Goal: Information Seeking & Learning: Learn about a topic

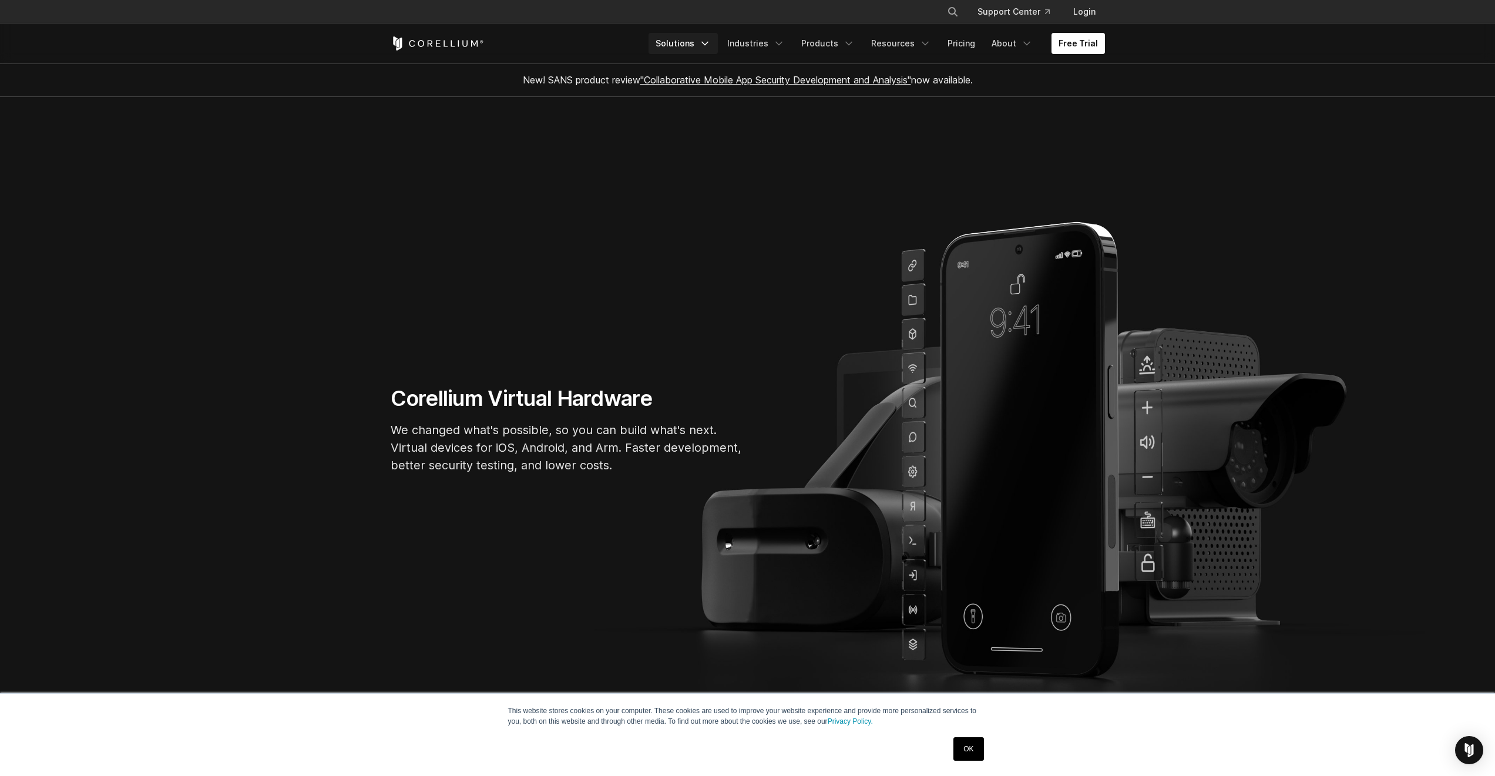
click at [708, 49] on link "Solutions" at bounding box center [683, 43] width 69 height 21
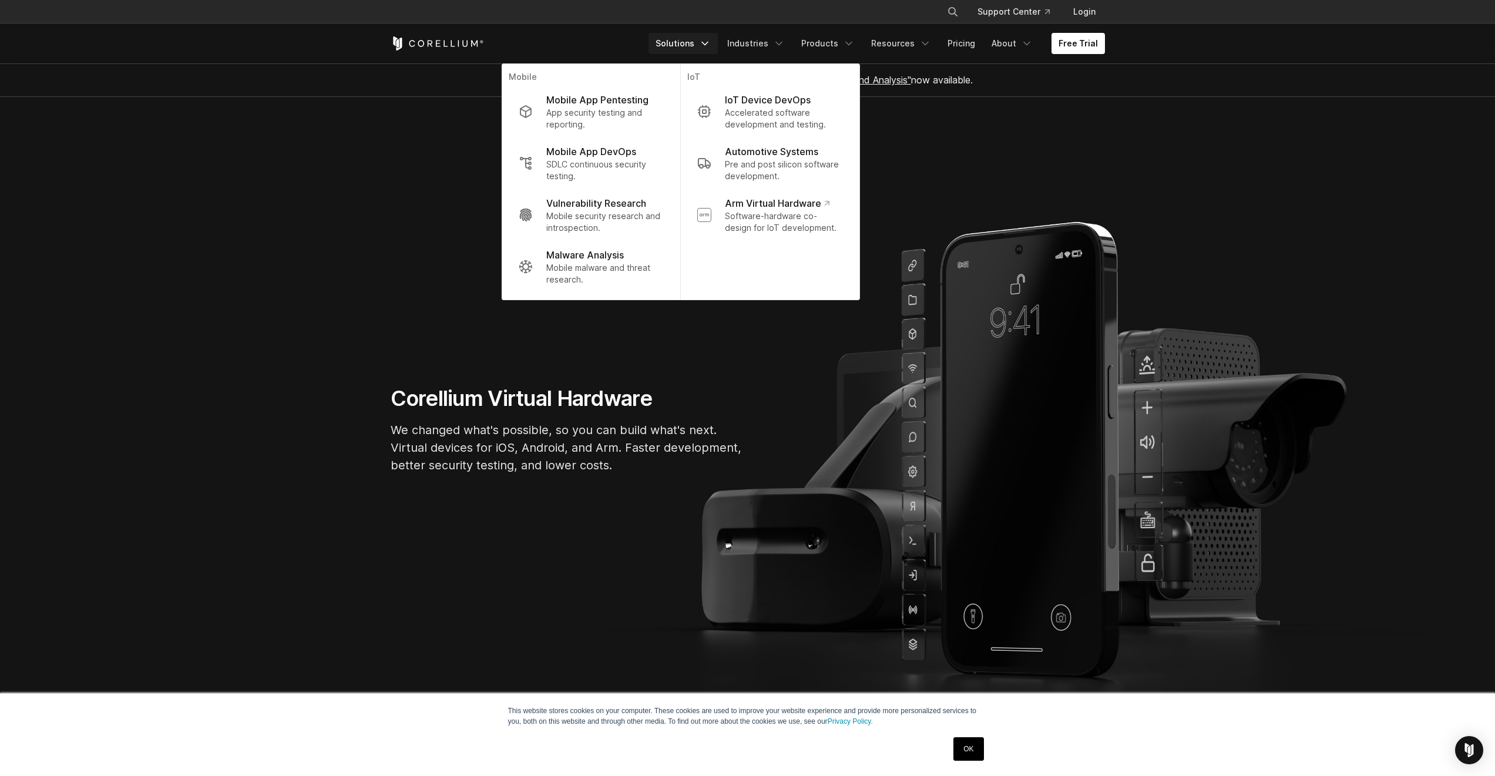
click at [706, 43] on link "Solutions" at bounding box center [683, 43] width 69 height 21
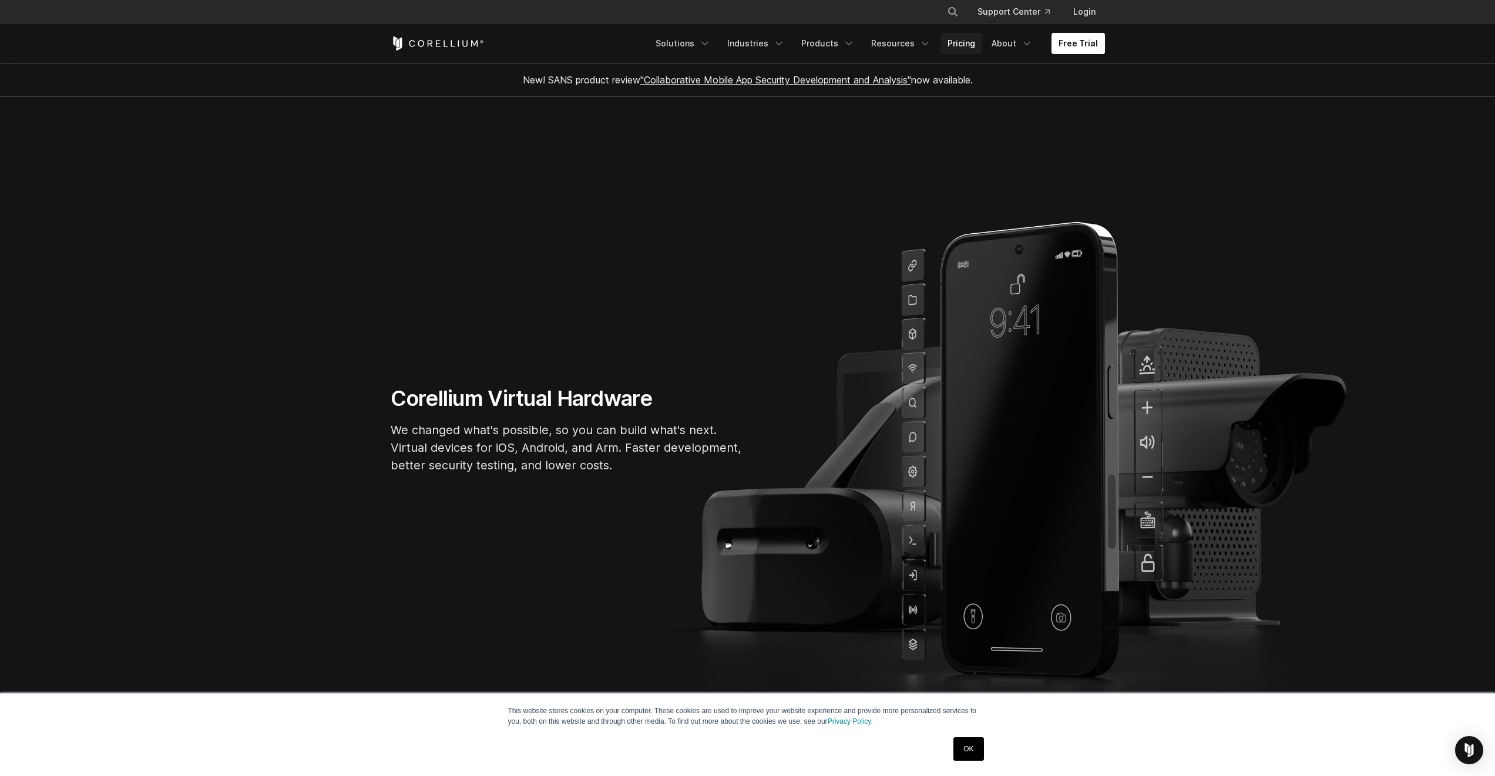
click at [959, 49] on link "Pricing" at bounding box center [962, 43] width 42 height 21
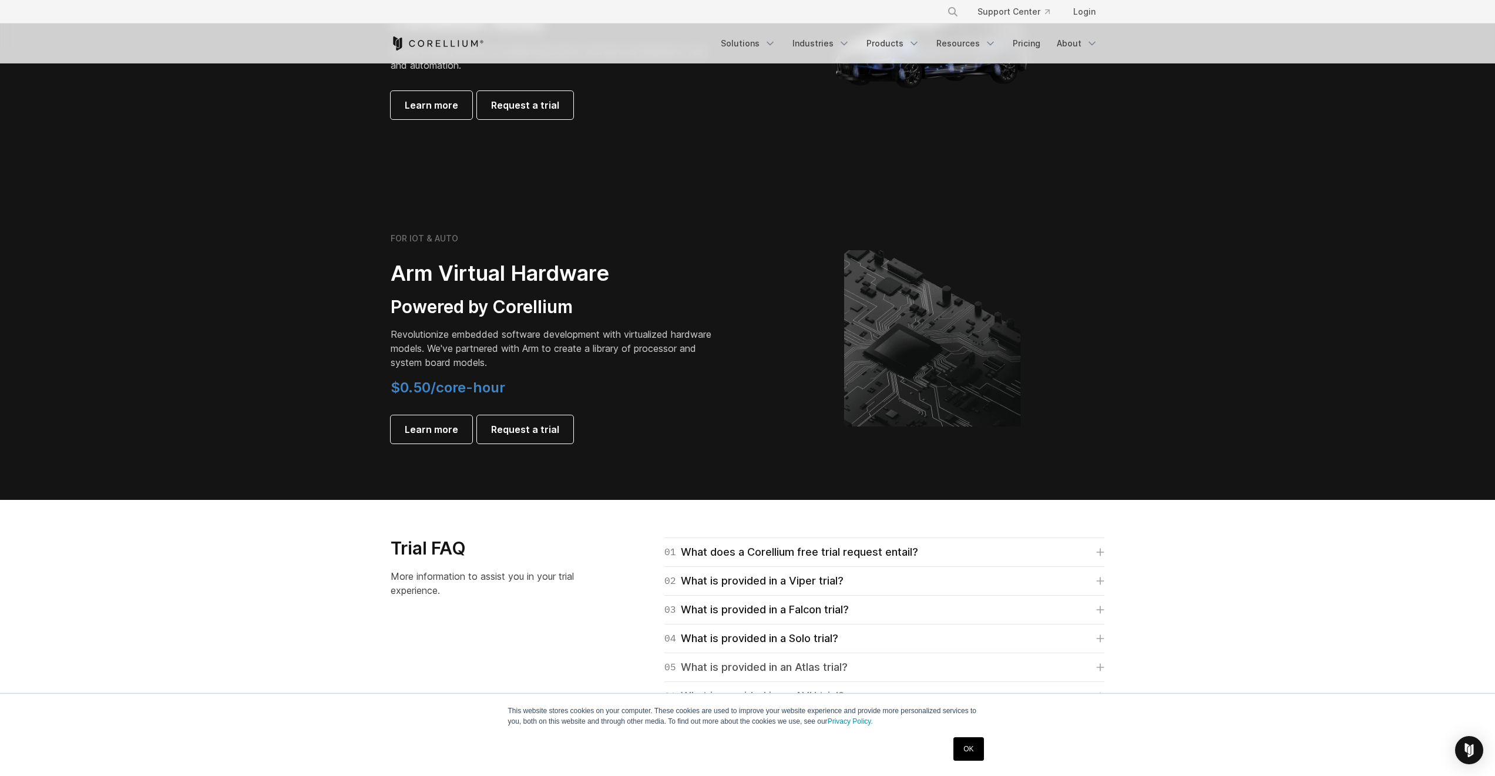
scroll to position [1551, 0]
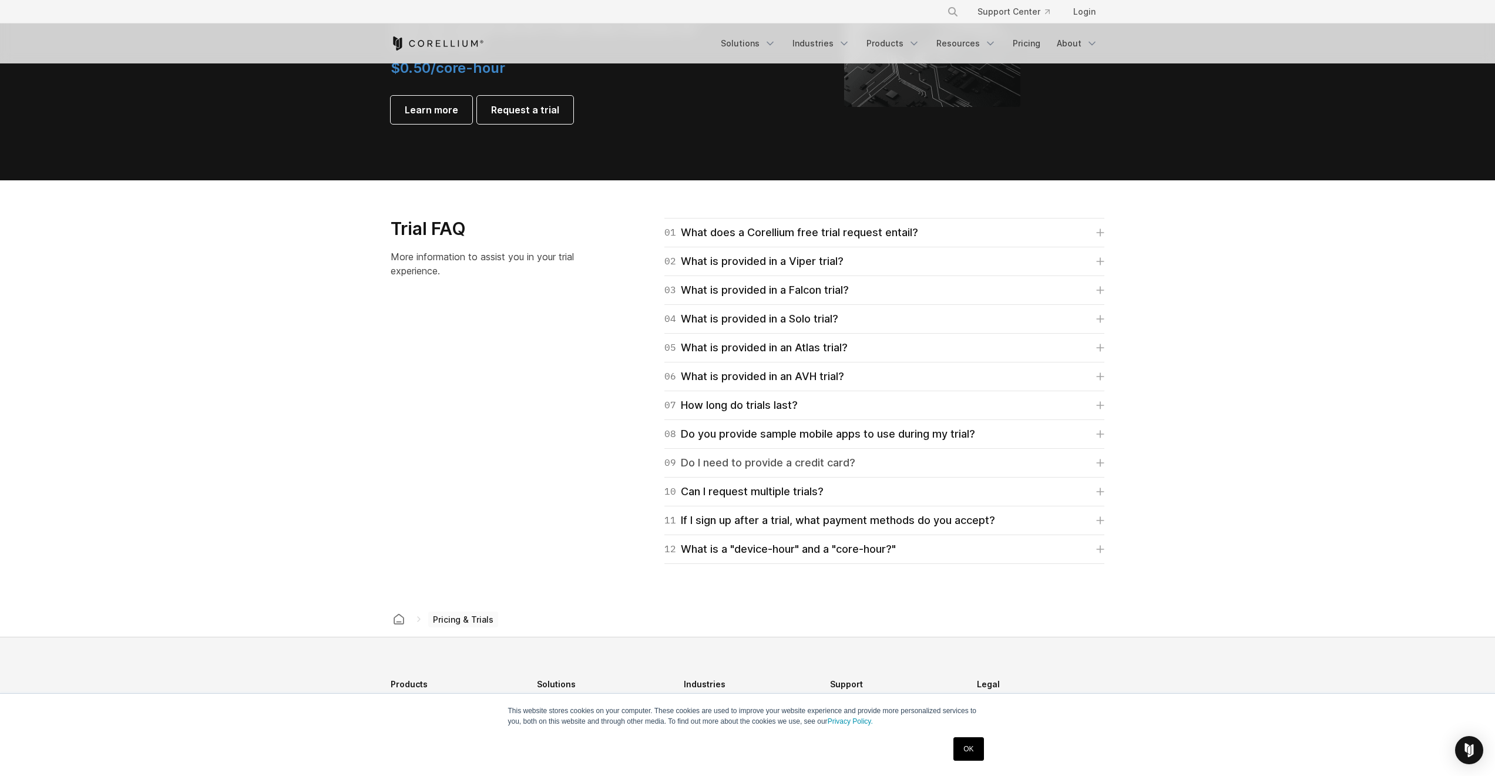
click at [898, 458] on link "09 Do I need to provide a credit card?" at bounding box center [885, 463] width 440 height 16
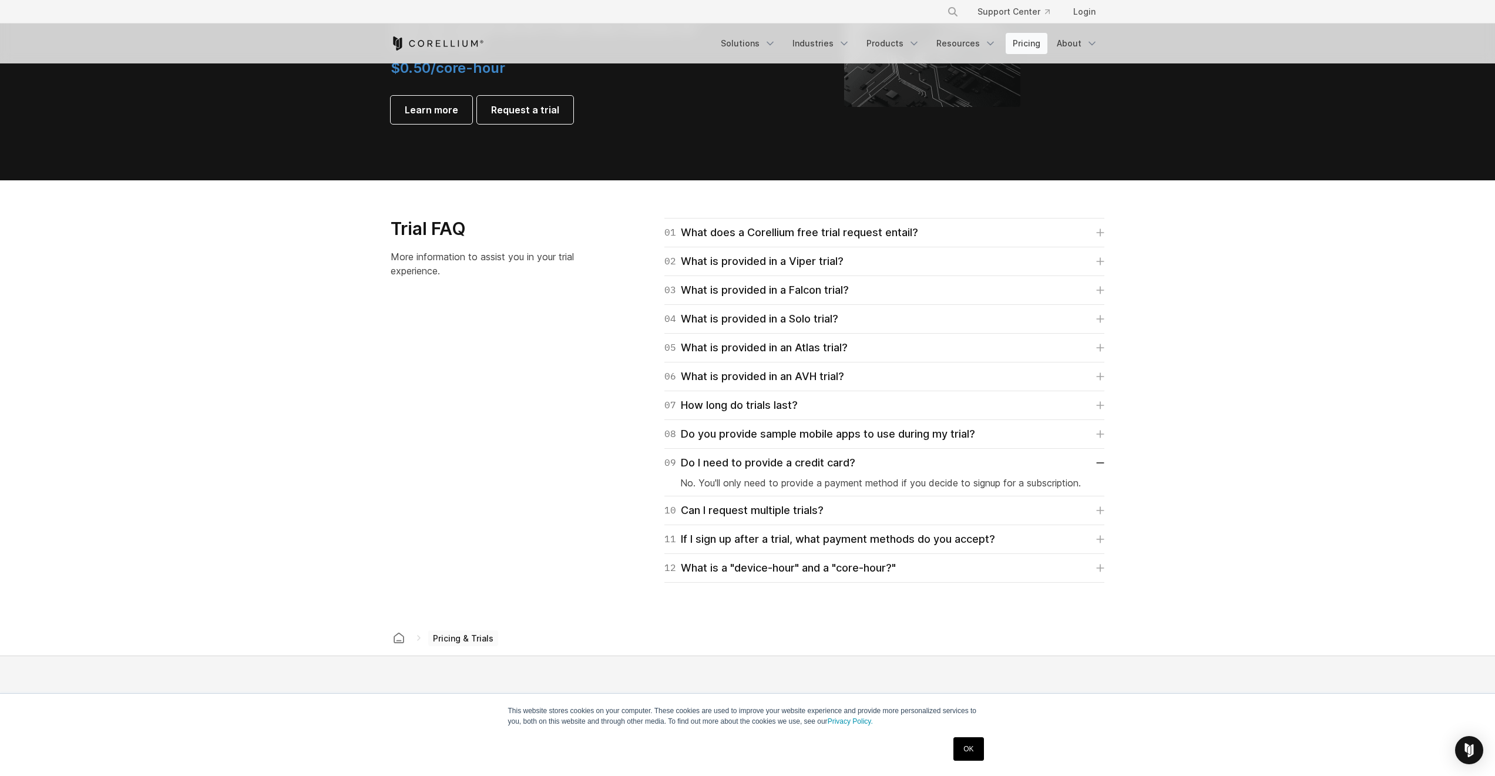
click at [1022, 38] on link "Pricing" at bounding box center [1027, 43] width 42 height 21
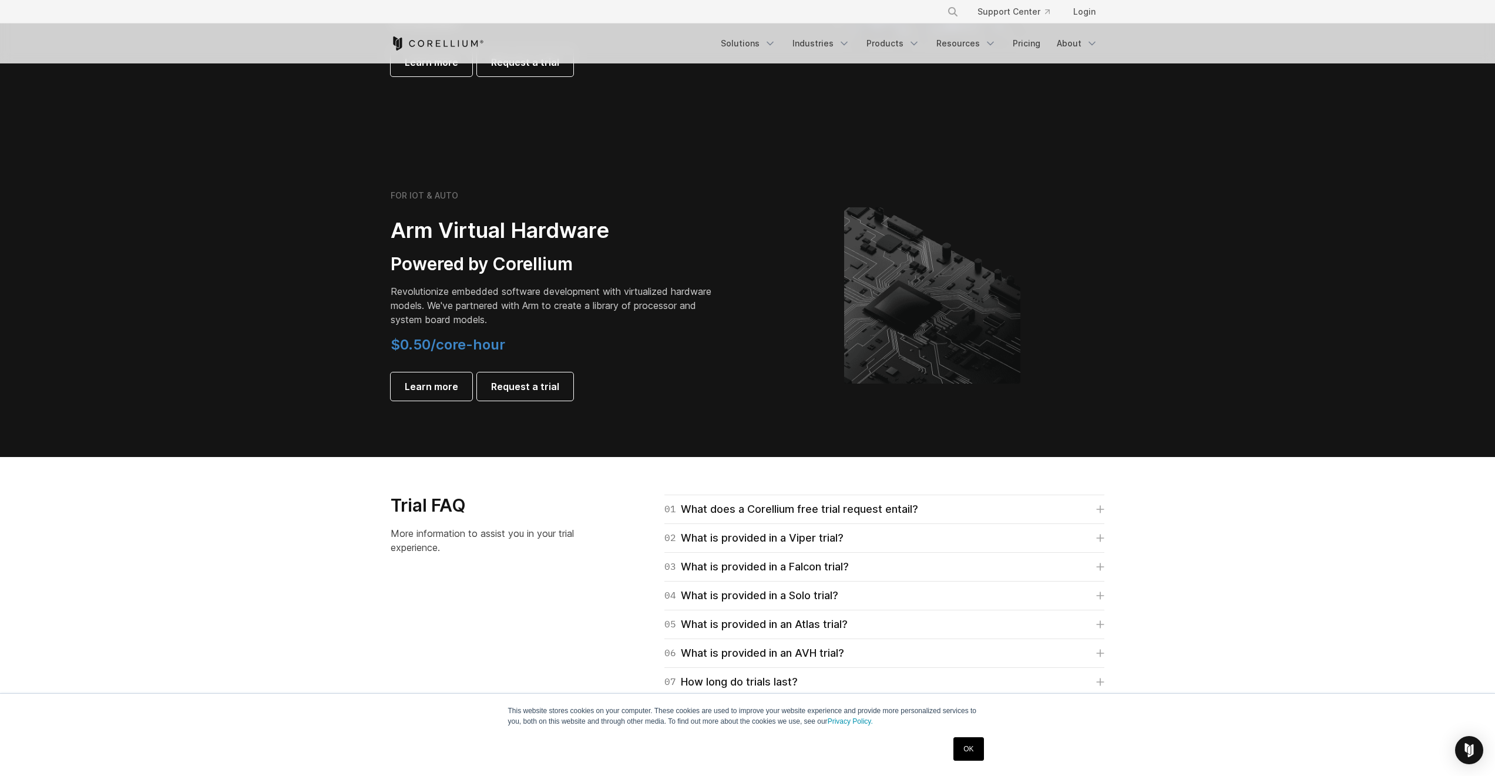
scroll to position [1622, 0]
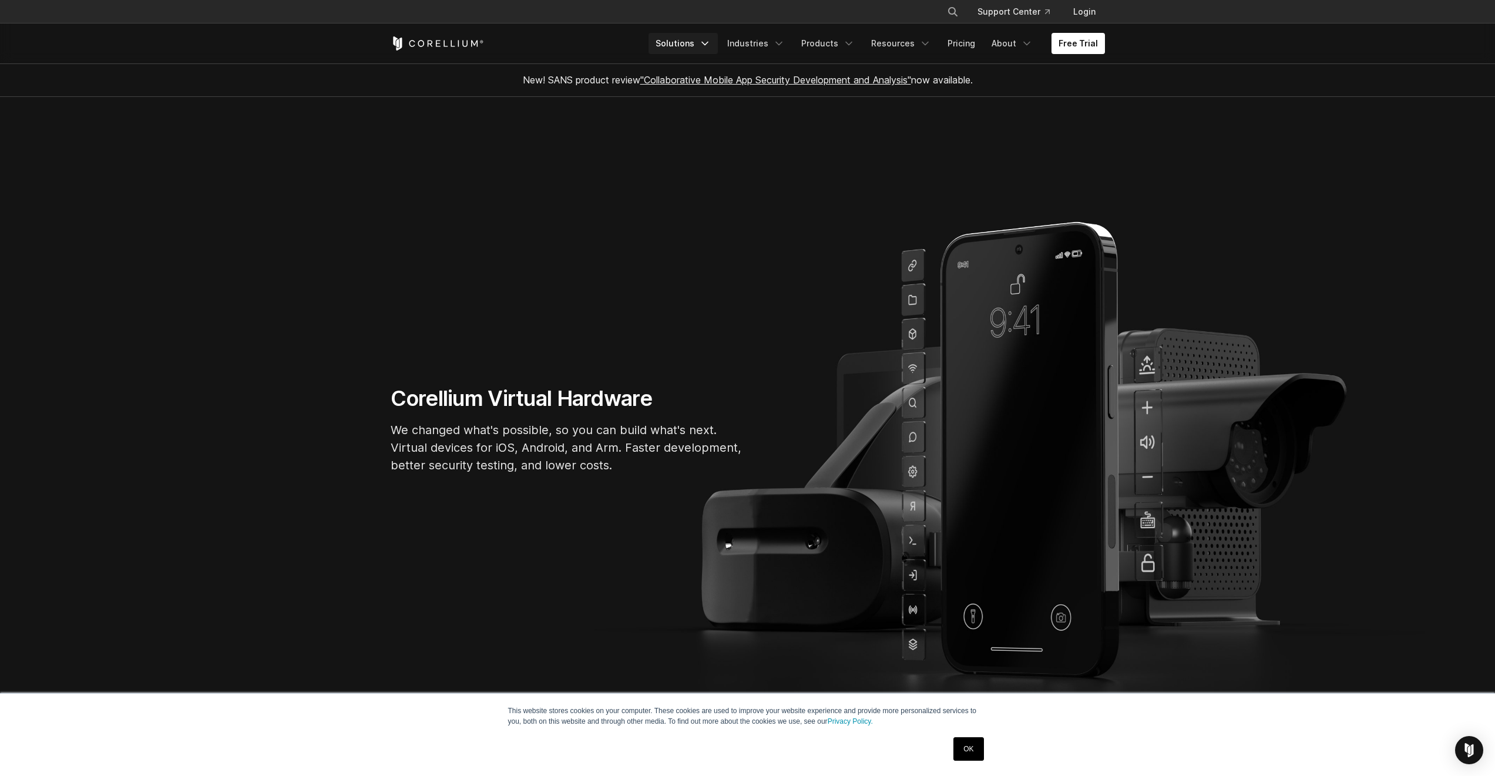
click at [695, 51] on link "Solutions" at bounding box center [683, 43] width 69 height 21
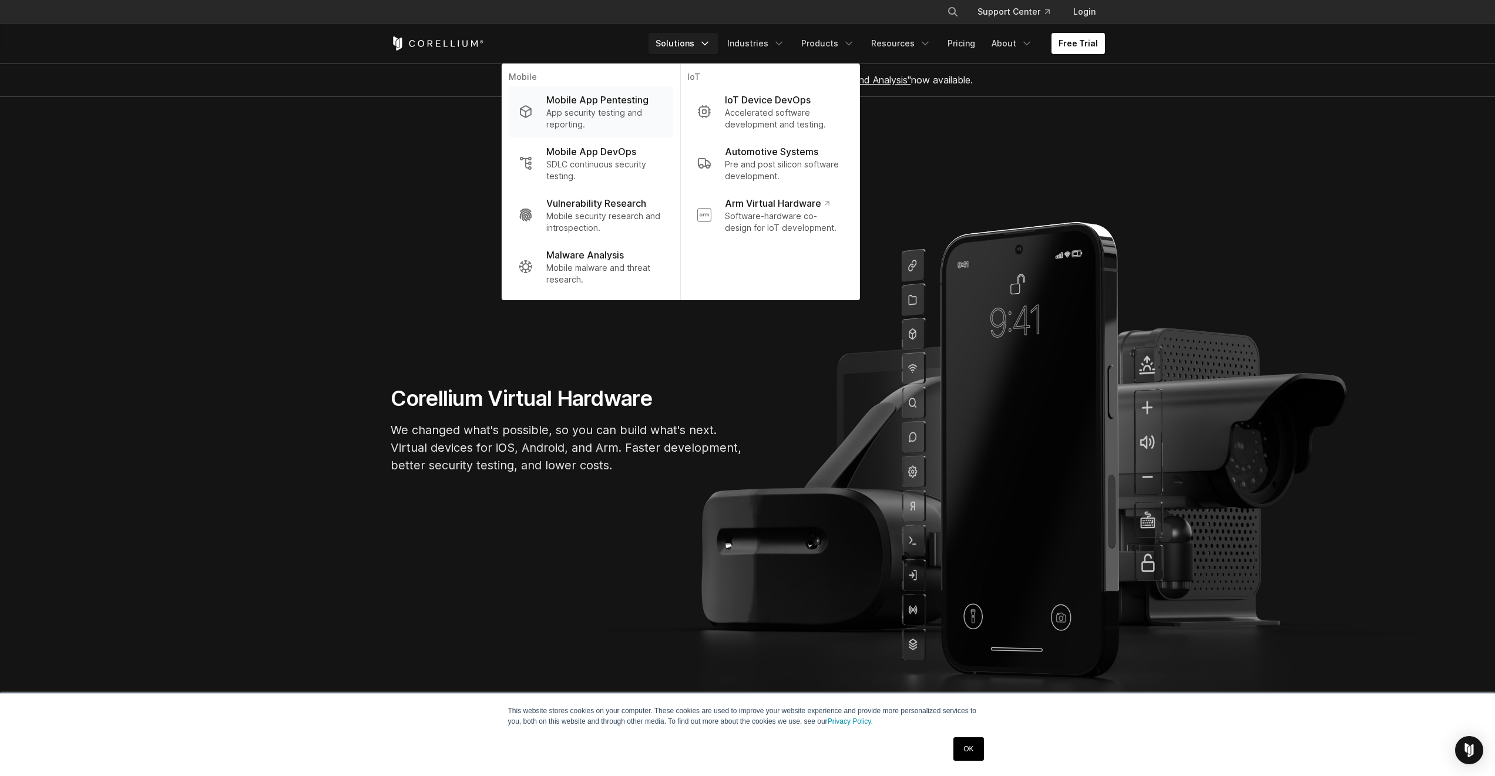
click at [647, 109] on p "App security testing and reporting." at bounding box center [604, 119] width 117 height 24
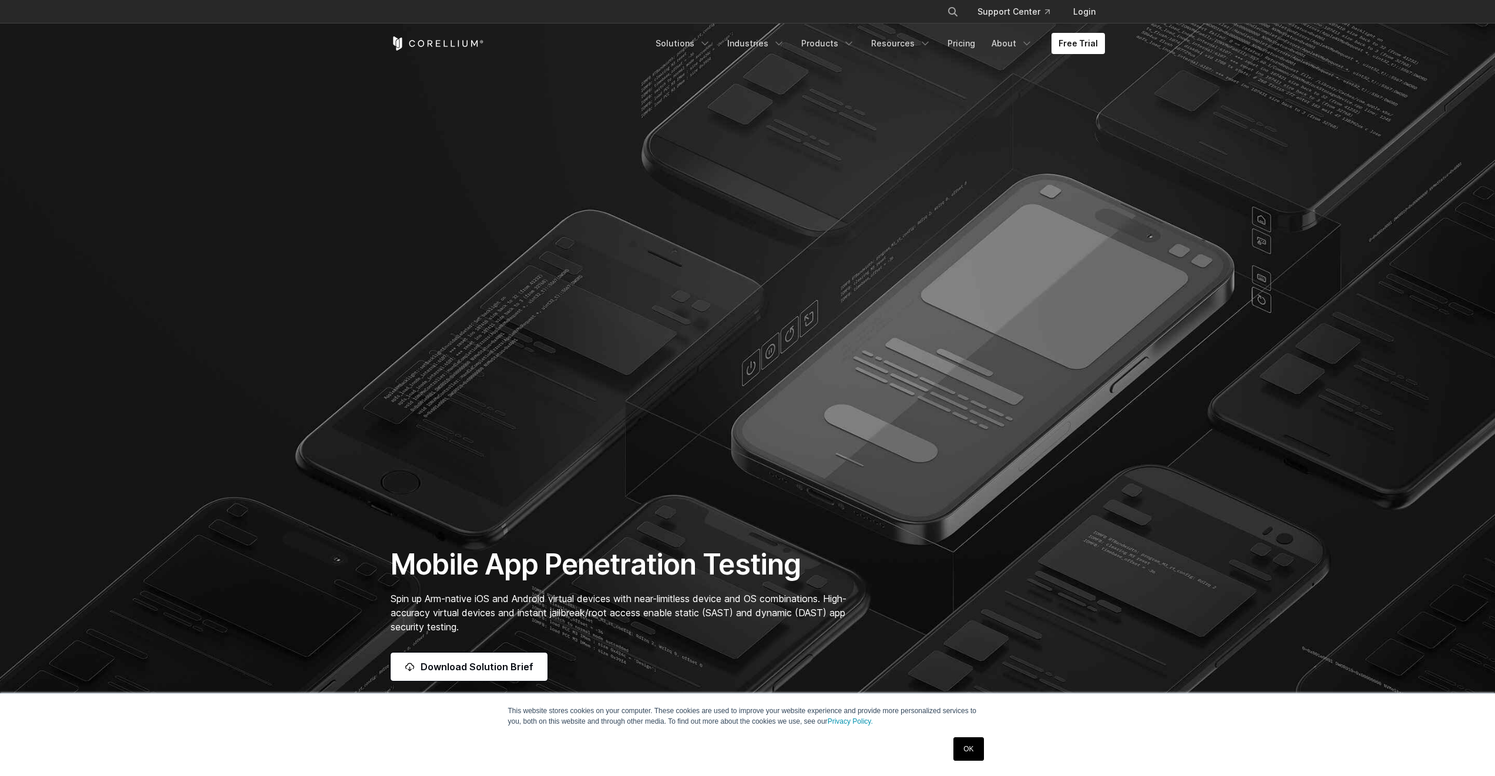
click at [850, 58] on div "Free Trial Solutions IoT" at bounding box center [748, 44] width 715 height 40
click at [847, 52] on link "Products" at bounding box center [828, 43] width 68 height 21
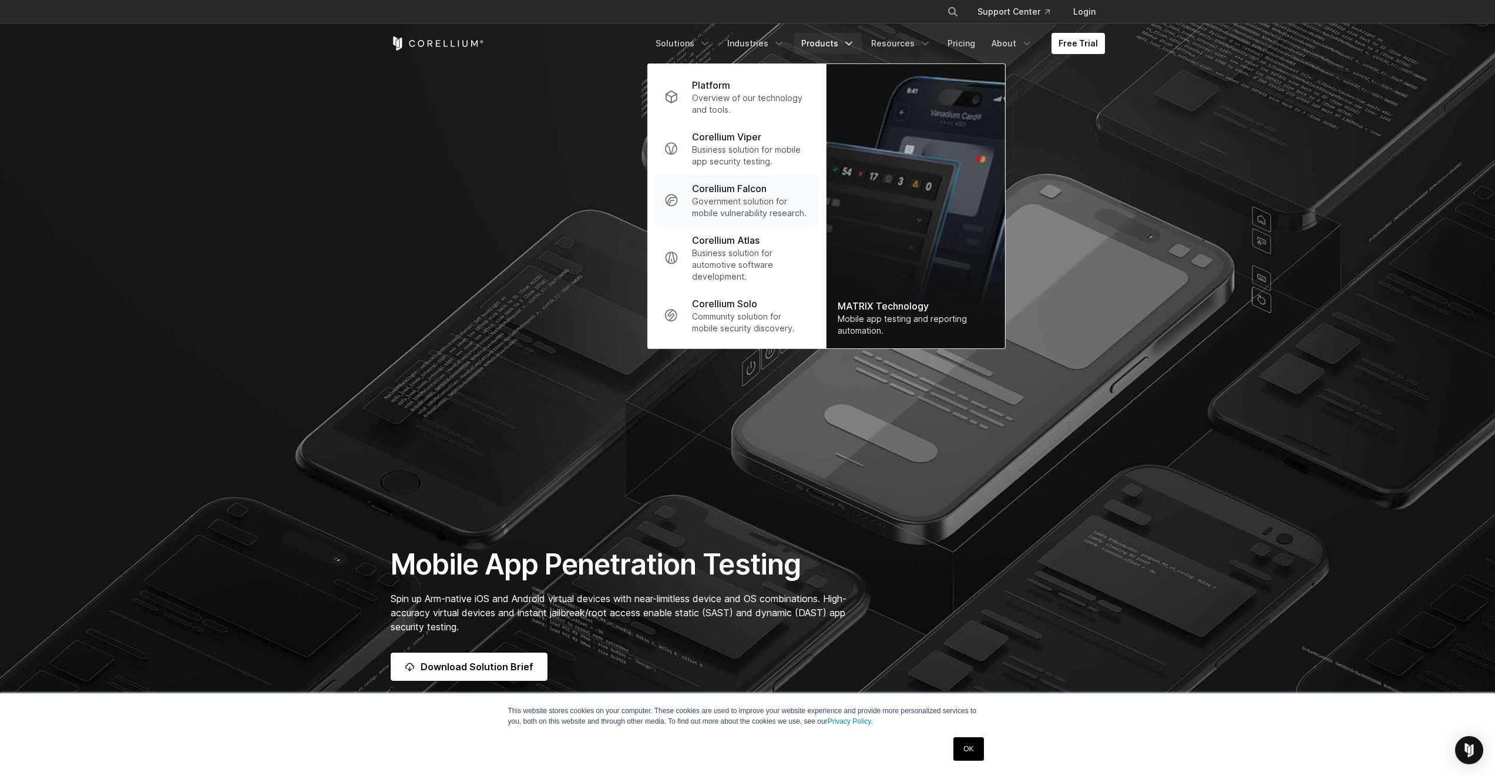
click at [763, 197] on p "Government solution for mobile vulnerability research." at bounding box center [750, 208] width 117 height 24
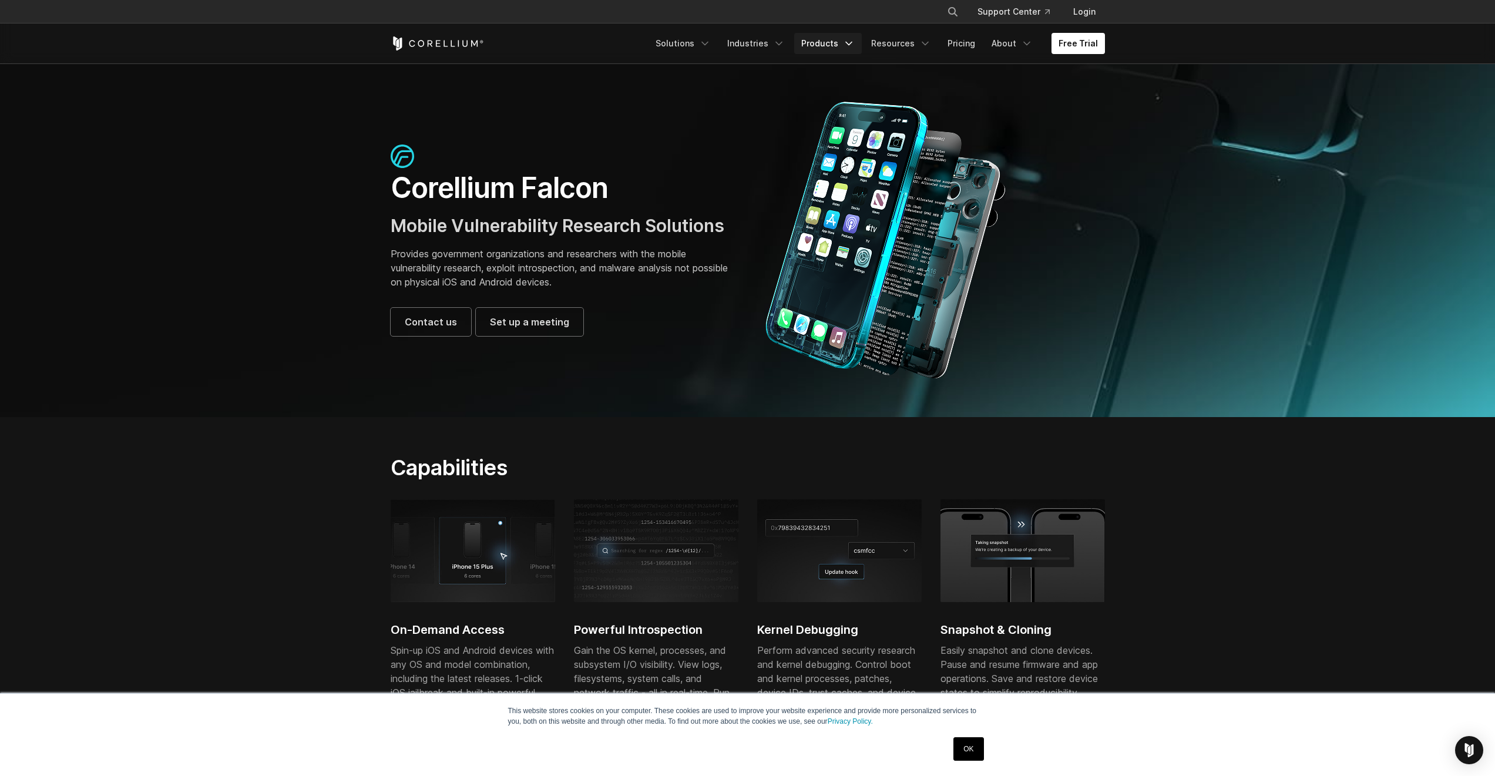
click at [819, 48] on link "Products" at bounding box center [828, 43] width 68 height 21
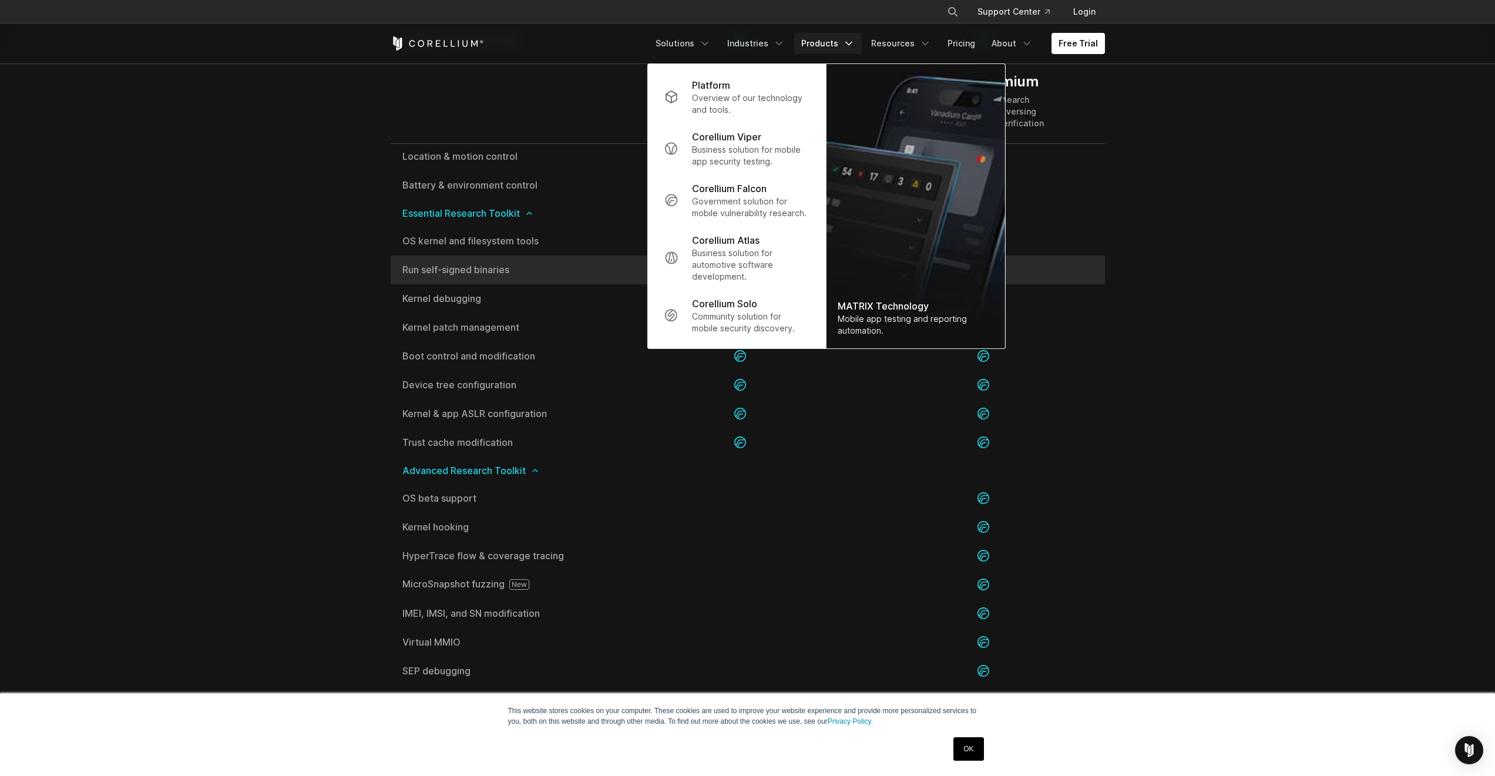
scroll to position [2045, 0]
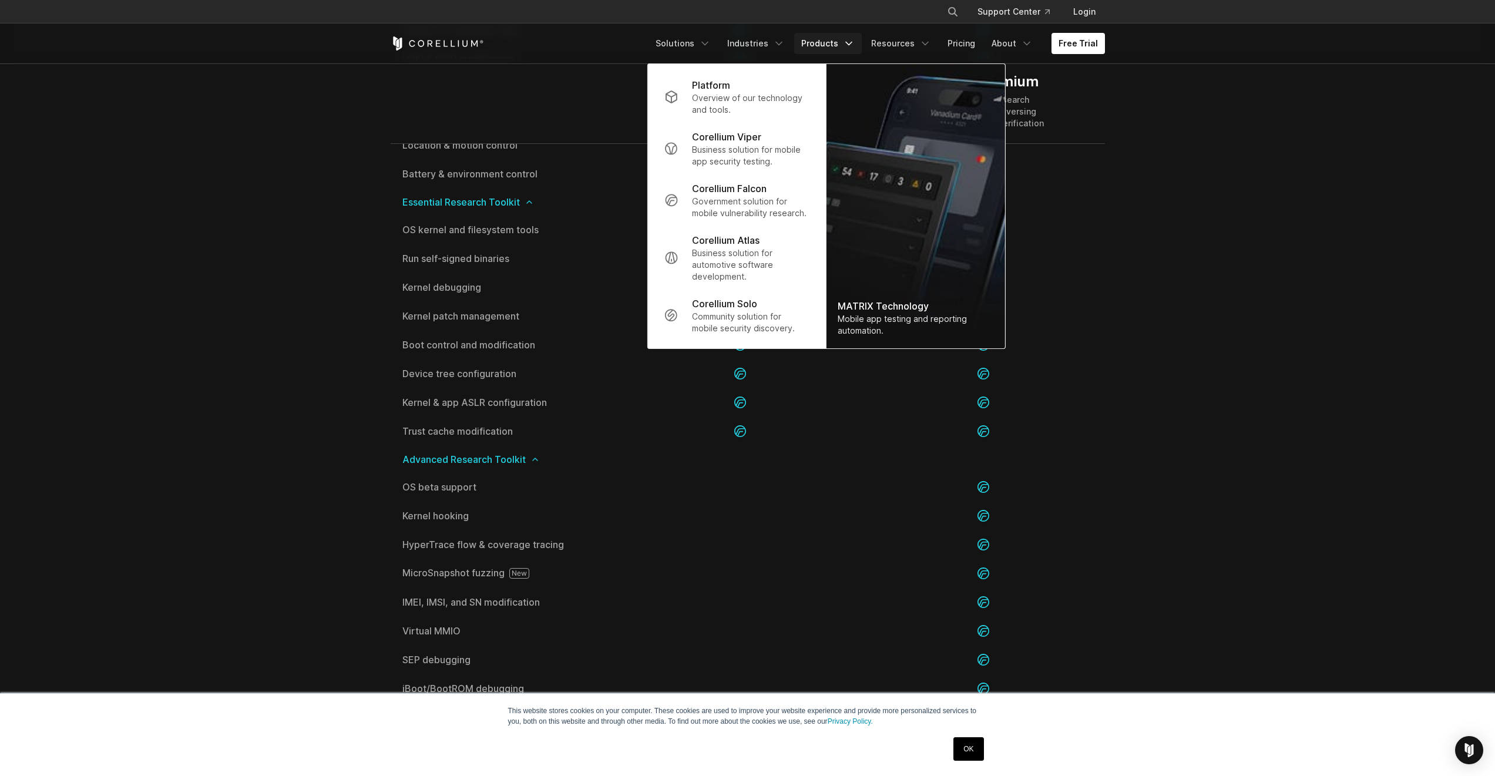
click at [1266, 560] on section "Editions Falcon Essentials Security Research Malware & Threat Research App Pent…" at bounding box center [747, 14] width 1495 height 1743
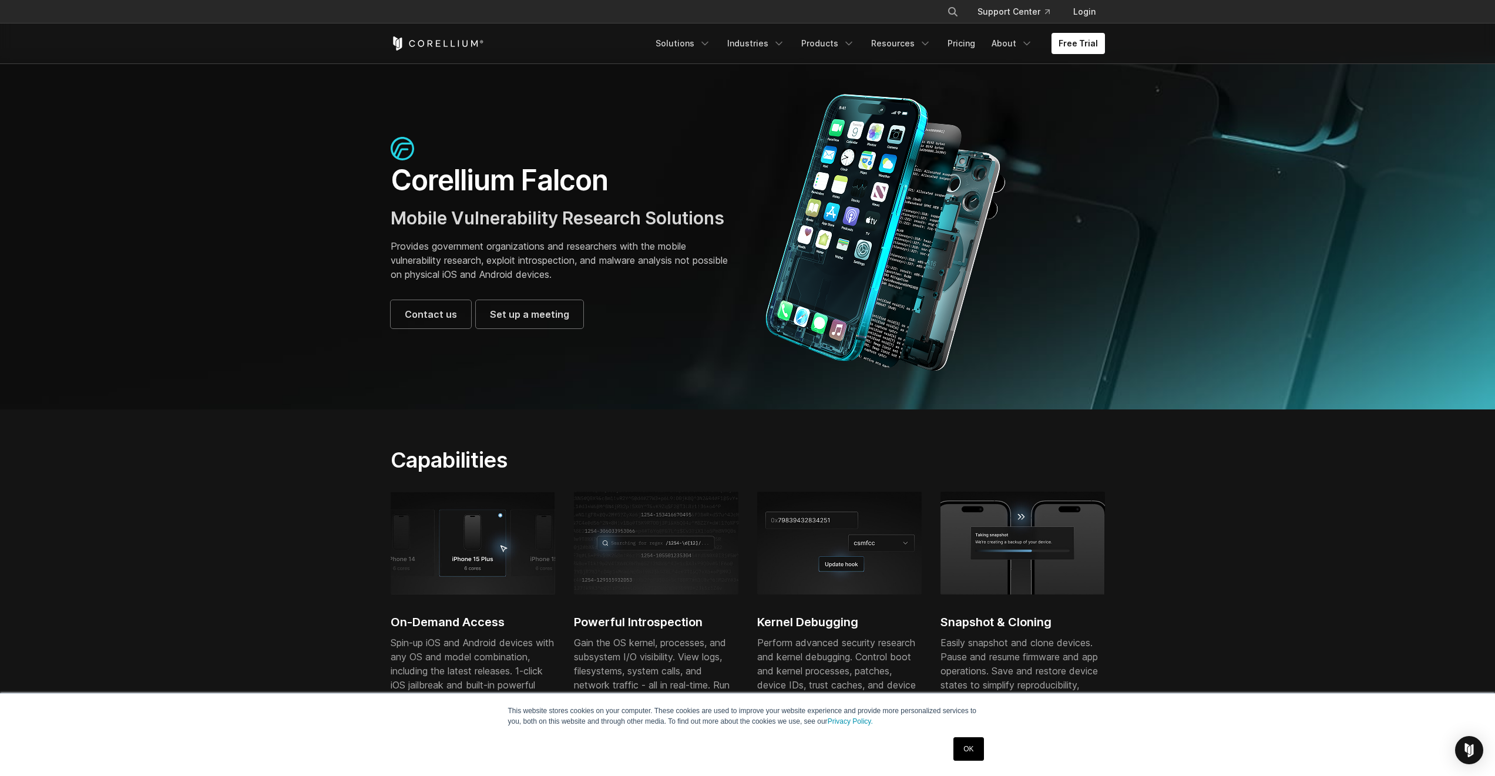
scroll to position [0, 0]
